Goal: Task Accomplishment & Management: Manage account settings

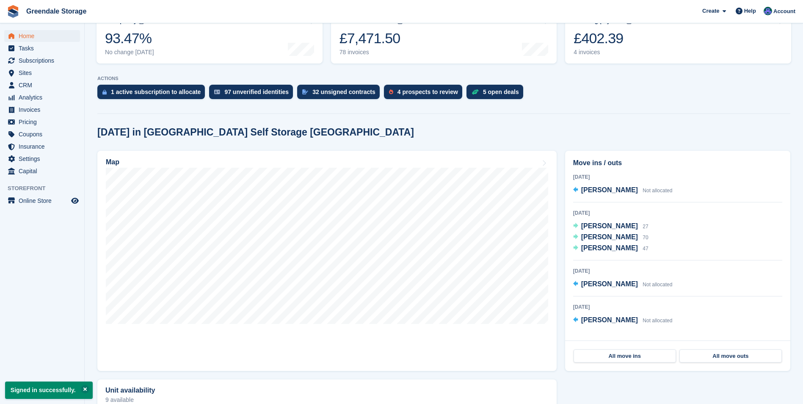
scroll to position [127, 0]
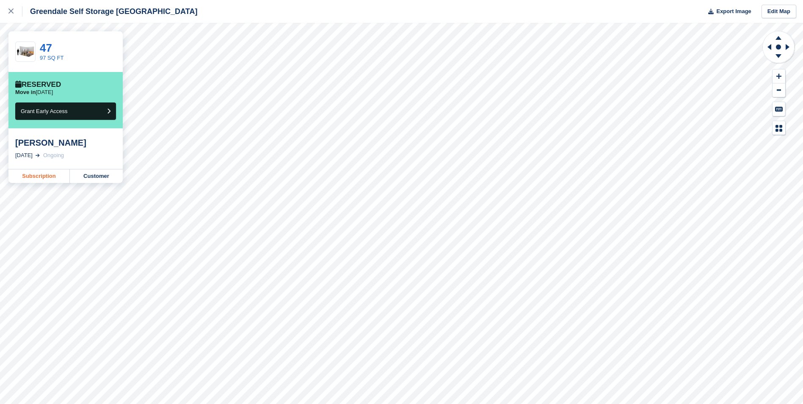
click at [46, 176] on link "Subscription" at bounding box center [38, 176] width 61 height 14
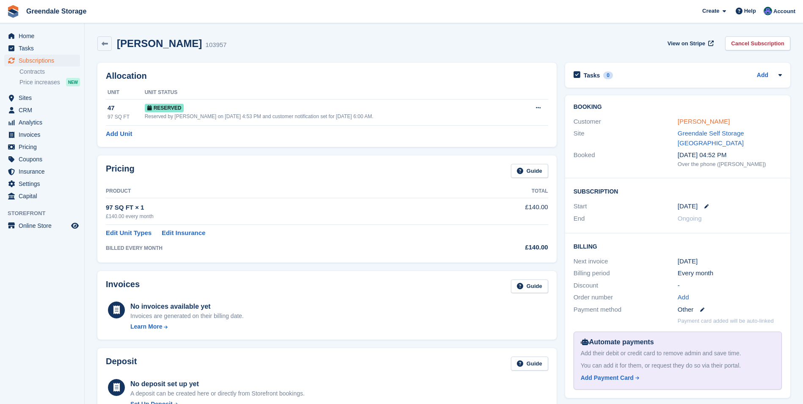
click at [705, 120] on link "Cassandra Holland" at bounding box center [704, 121] width 52 height 7
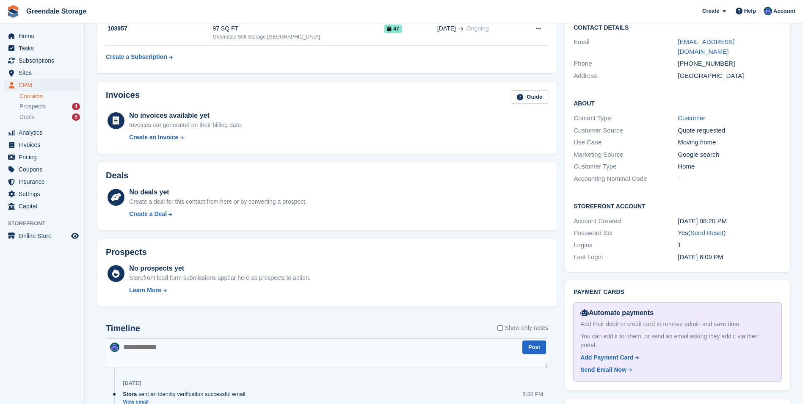
scroll to position [169, 0]
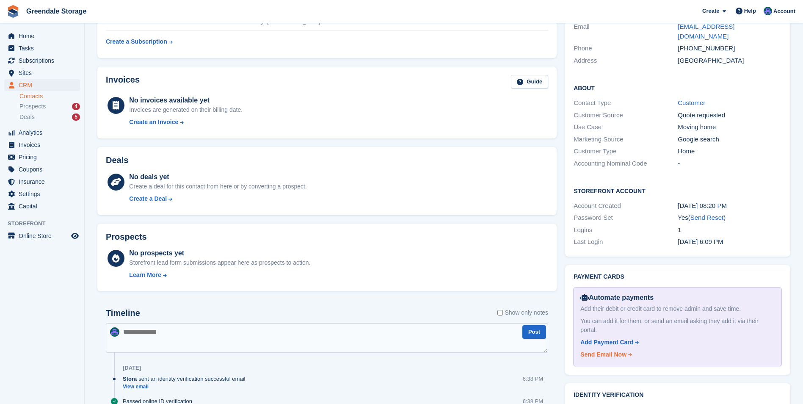
click at [605, 356] on div "Send Email Now" at bounding box center [604, 354] width 46 height 9
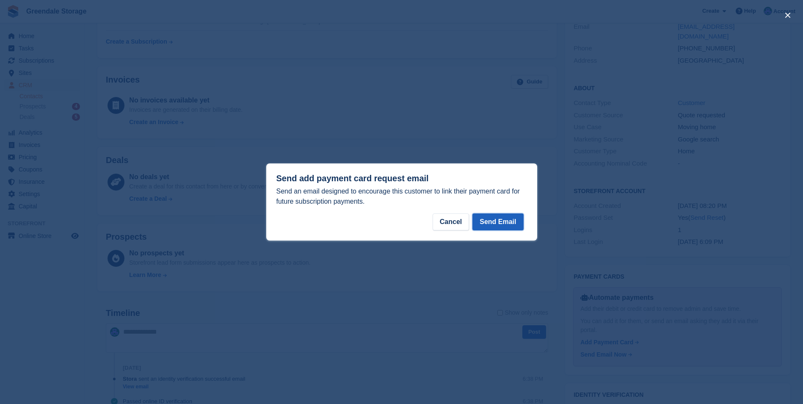
click at [497, 219] on button "Send Email" at bounding box center [498, 221] width 51 height 17
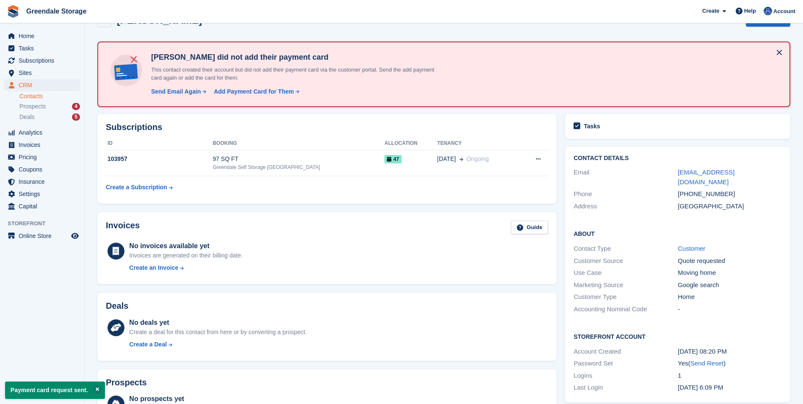
scroll to position [0, 0]
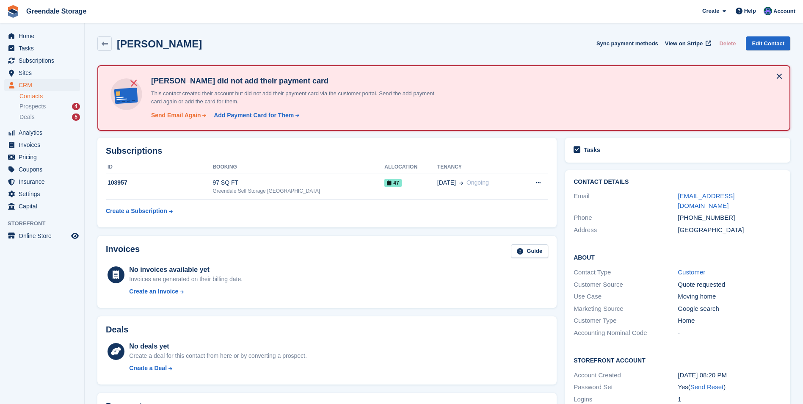
click at [180, 116] on div "Send Email Again" at bounding box center [176, 115] width 50 height 9
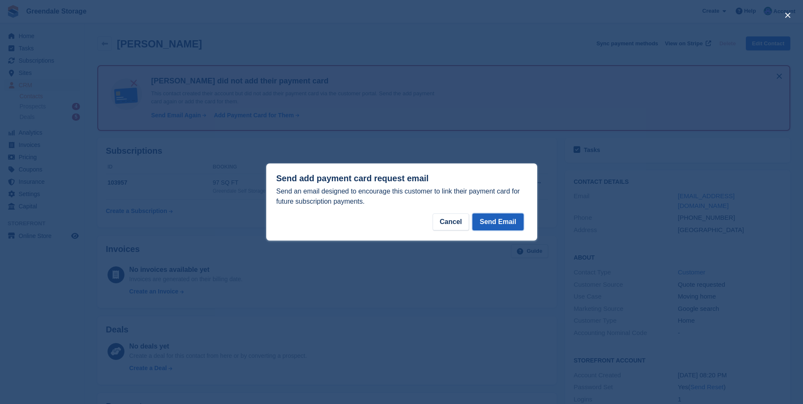
click at [506, 220] on button "Send Email" at bounding box center [498, 221] width 51 height 17
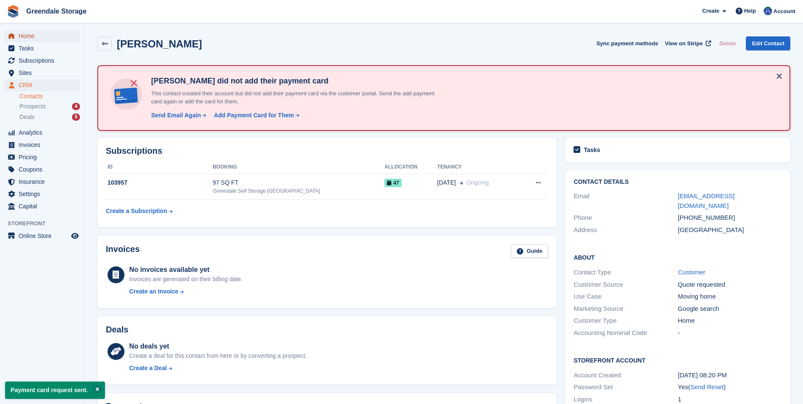
click at [23, 36] on span "Home" at bounding box center [44, 36] width 51 height 12
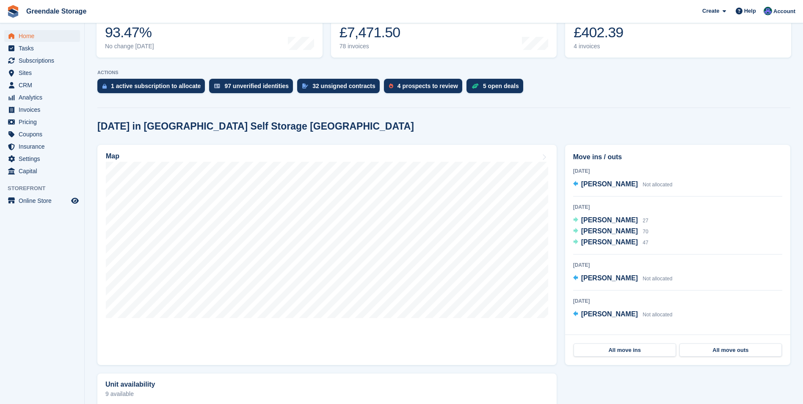
scroll to position [169, 0]
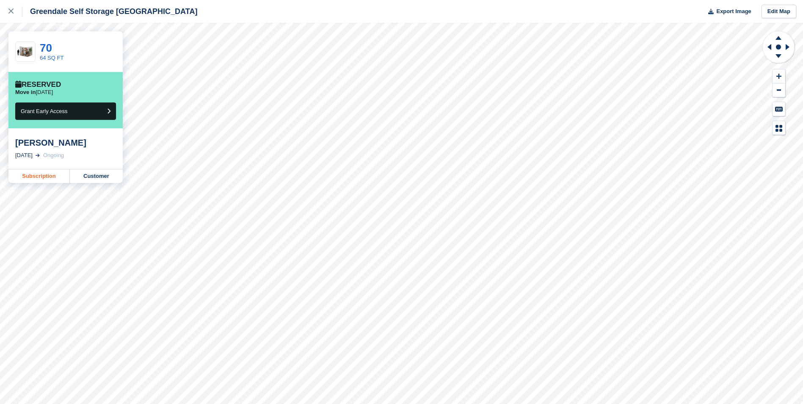
click at [38, 177] on link "Subscription" at bounding box center [38, 176] width 61 height 14
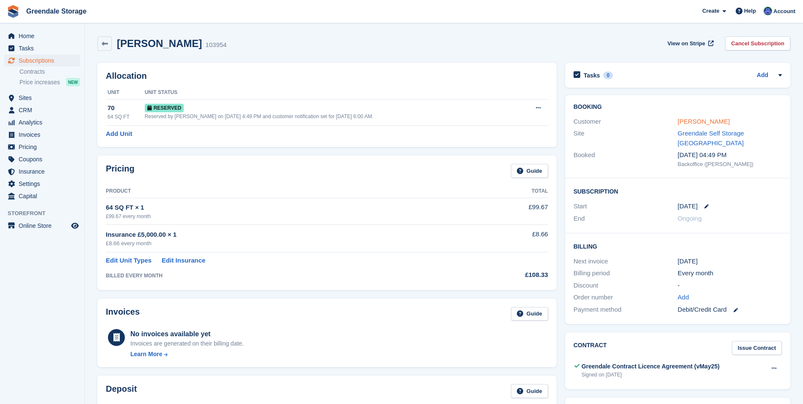
click at [702, 121] on link "[PERSON_NAME]" at bounding box center [704, 121] width 52 height 7
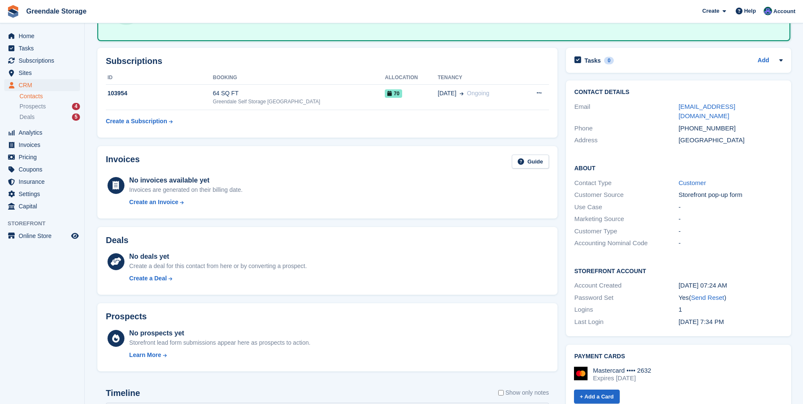
scroll to position [42, 0]
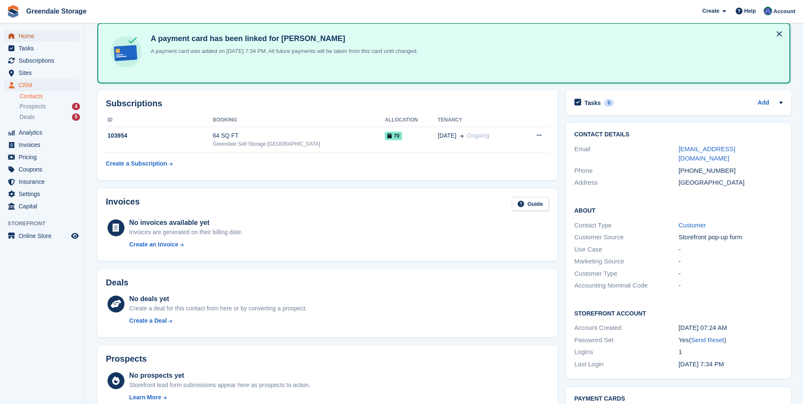
click at [31, 36] on span "Home" at bounding box center [44, 36] width 51 height 12
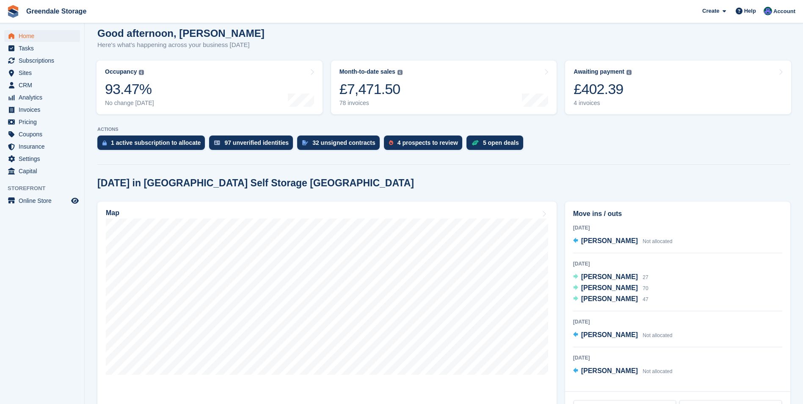
scroll to position [85, 0]
